Goal: Task Accomplishment & Management: Manage account settings

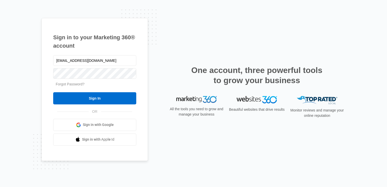
type input "[EMAIL_ADDRESS][DOMAIN_NAME]"
click at [53, 92] on input "Sign In" at bounding box center [94, 98] width 83 height 12
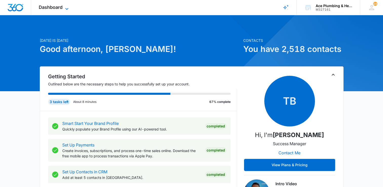
click at [66, 6] on icon at bounding box center [67, 9] width 6 height 6
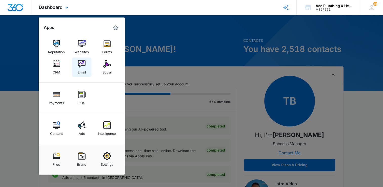
click at [83, 65] on img at bounding box center [82, 64] width 8 height 8
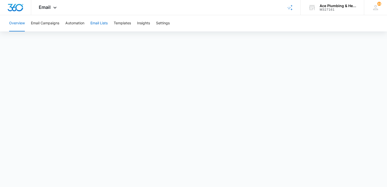
click at [104, 24] on button "Email Lists" at bounding box center [98, 23] width 17 height 16
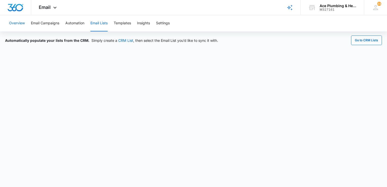
click at [13, 22] on button "Overview" at bounding box center [17, 23] width 16 height 16
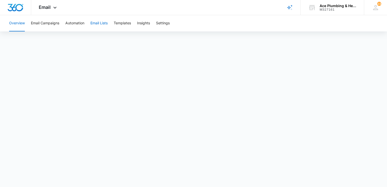
click at [105, 23] on button "Email Lists" at bounding box center [98, 23] width 17 height 16
